Goal: Task Accomplishment & Management: Manage account settings

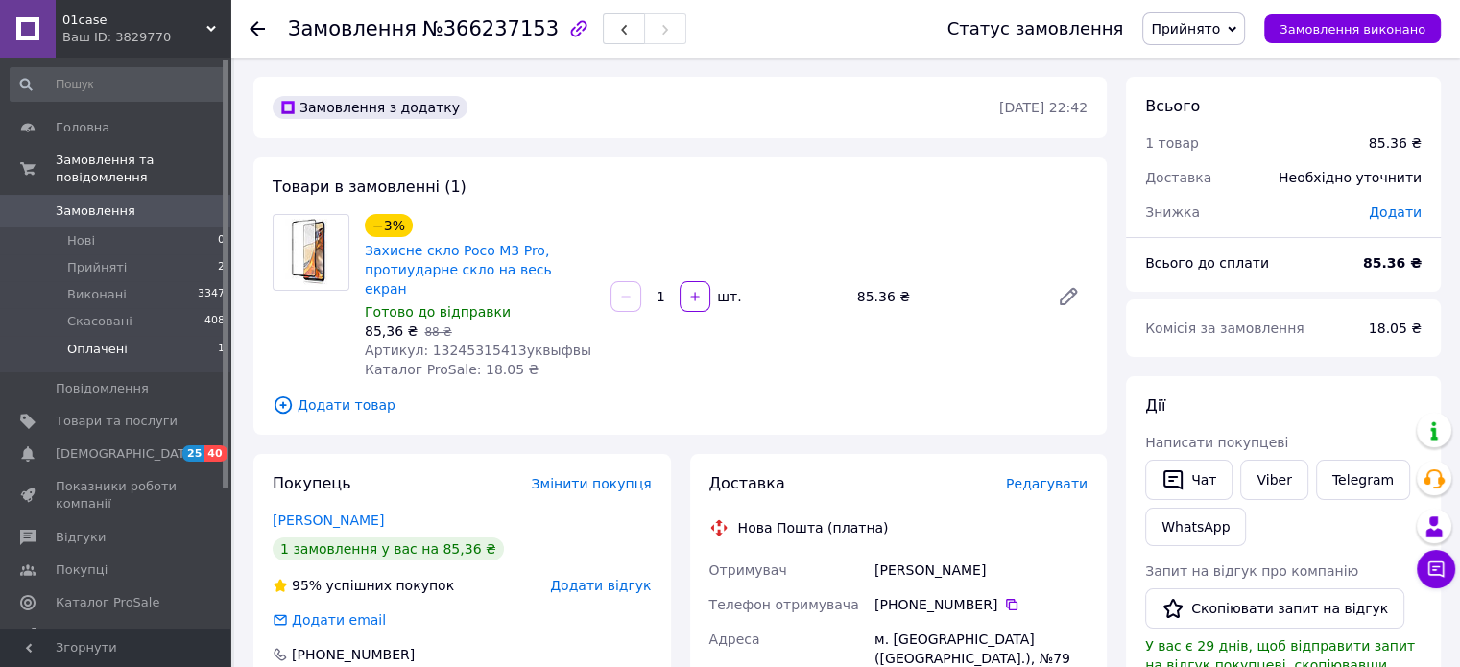
click at [127, 336] on li "Оплачені 1" at bounding box center [118, 354] width 236 height 36
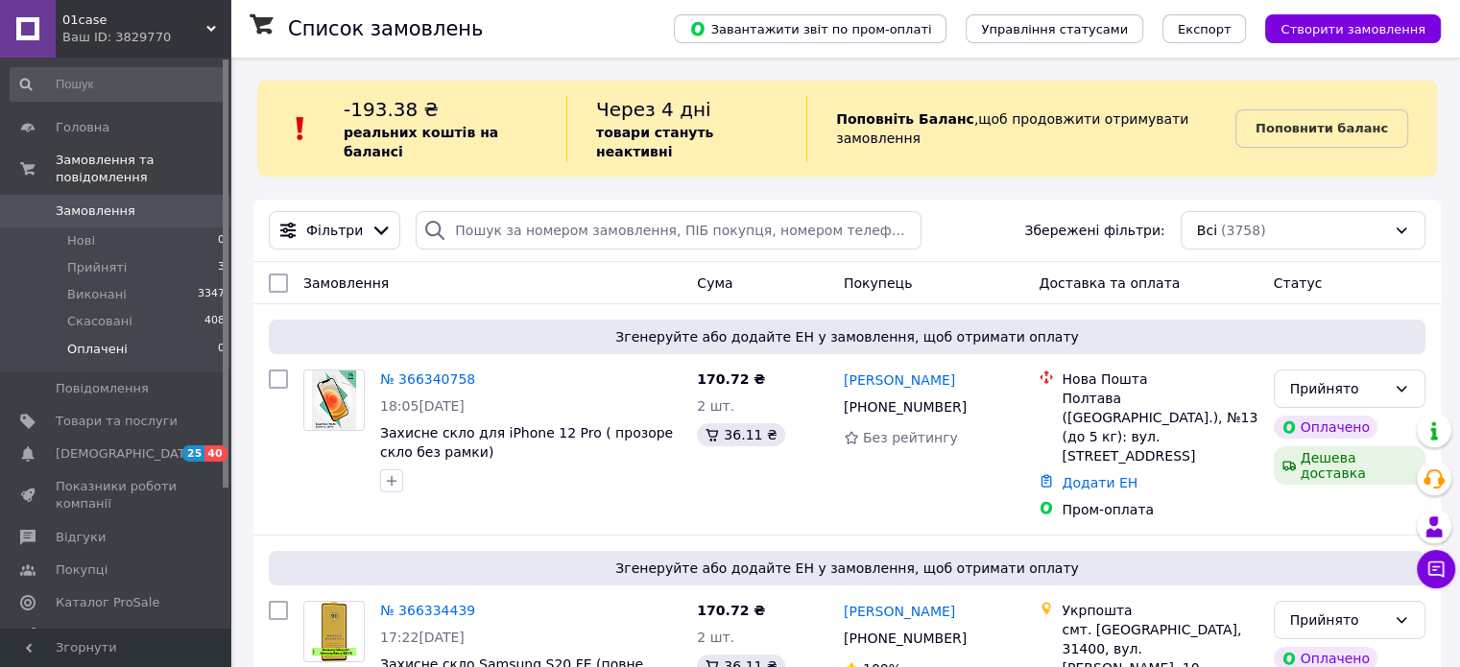
click at [113, 341] on span "Оплачені" at bounding box center [97, 349] width 60 height 17
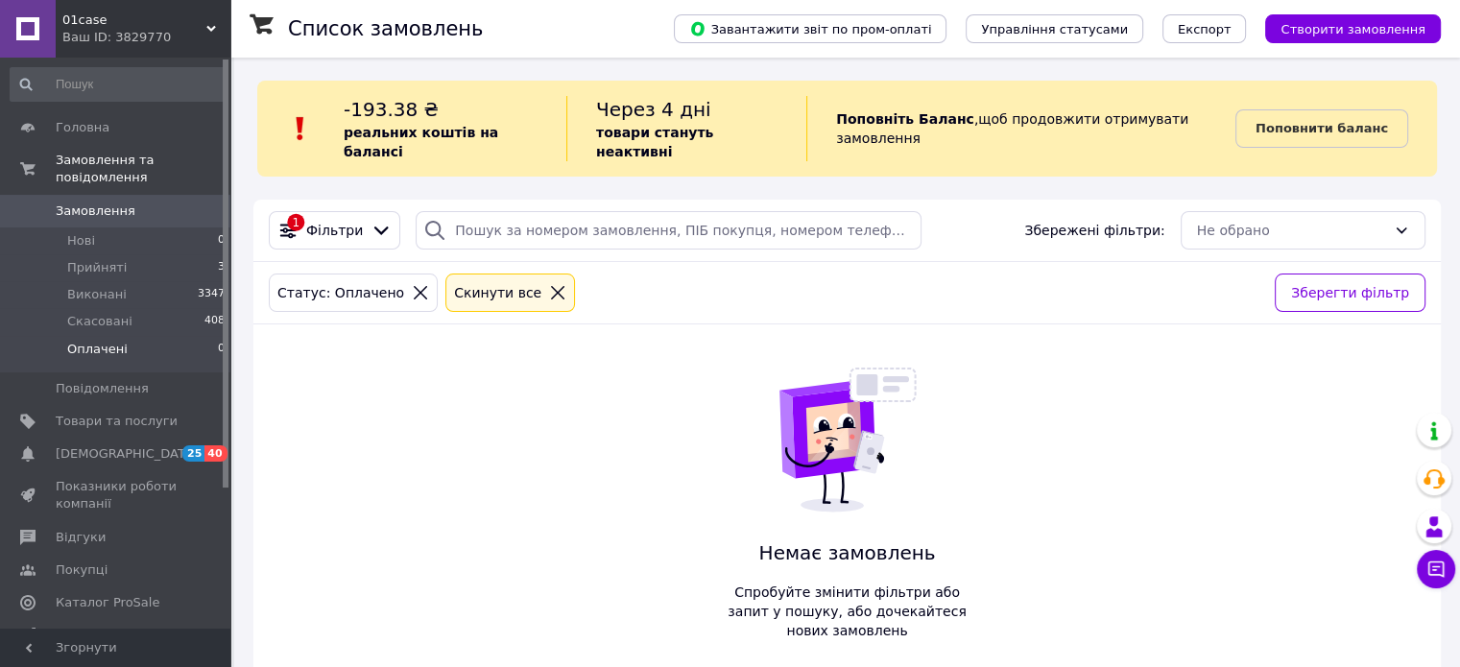
click at [124, 336] on li "Оплачені 0" at bounding box center [118, 354] width 236 height 36
click at [116, 341] on span "Оплачені" at bounding box center [97, 349] width 60 height 17
click at [94, 227] on li "Нові 0" at bounding box center [118, 240] width 236 height 27
click at [125, 254] on li "Прийняті 3" at bounding box center [118, 267] width 236 height 27
